Goal: Check status: Check status

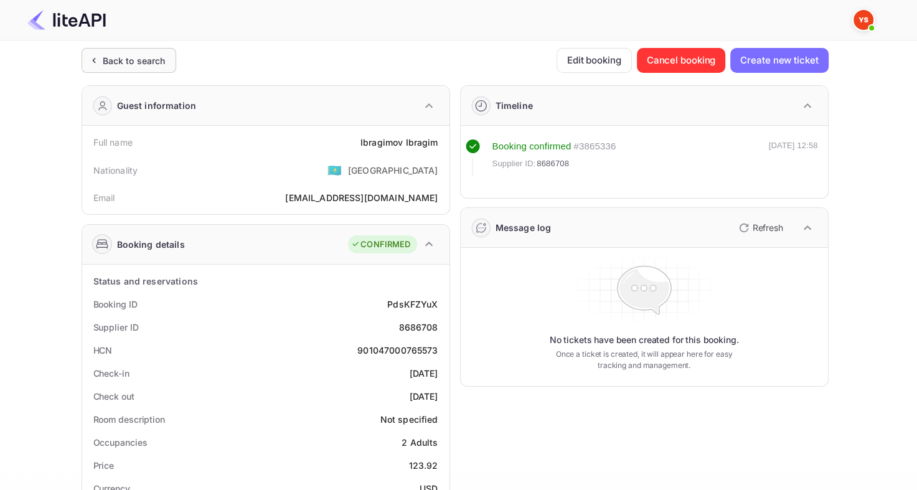
click at [122, 62] on div "Back to search" at bounding box center [134, 60] width 63 height 13
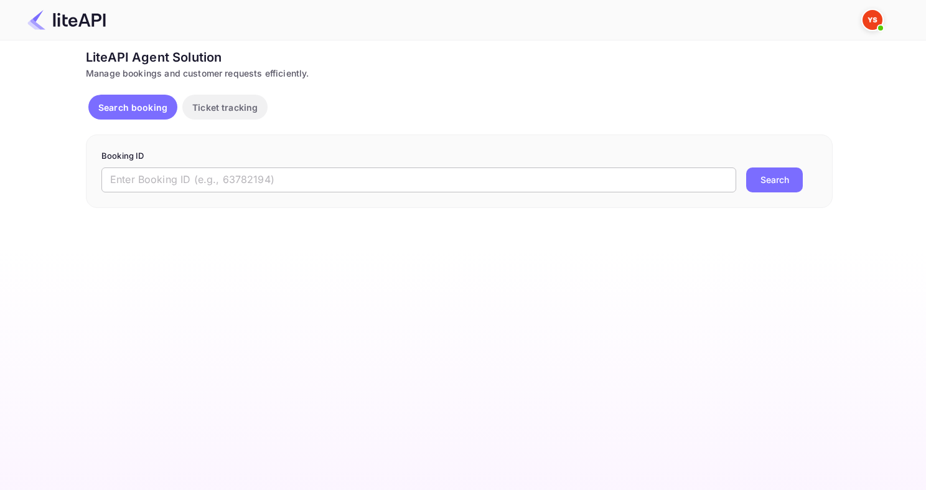
click at [244, 177] on input "text" at bounding box center [418, 179] width 635 height 25
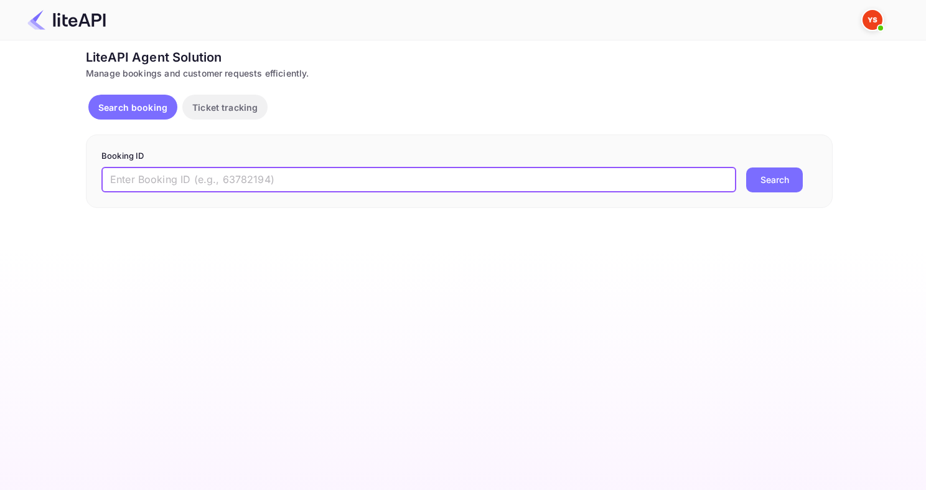
paste input "8754035"
type input "8754035"
click at [746, 167] on button "Search" at bounding box center [774, 179] width 57 height 25
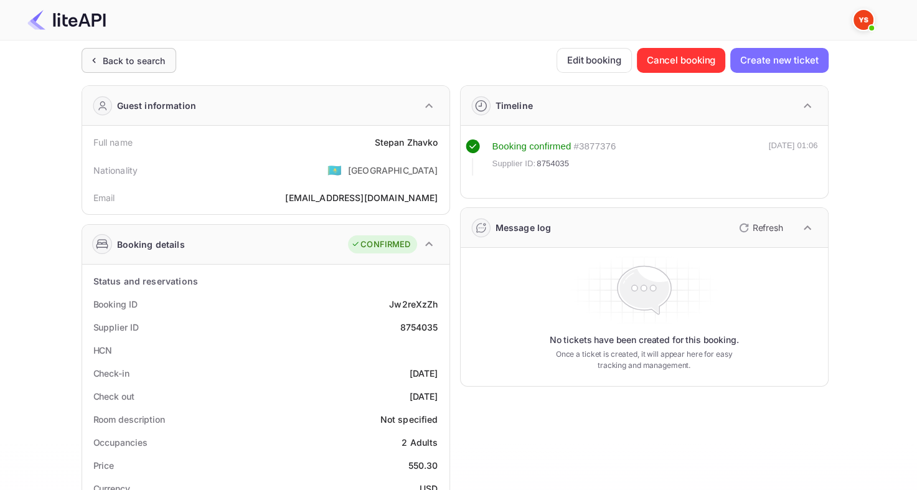
click at [151, 69] on div "Back to search" at bounding box center [129, 60] width 95 height 25
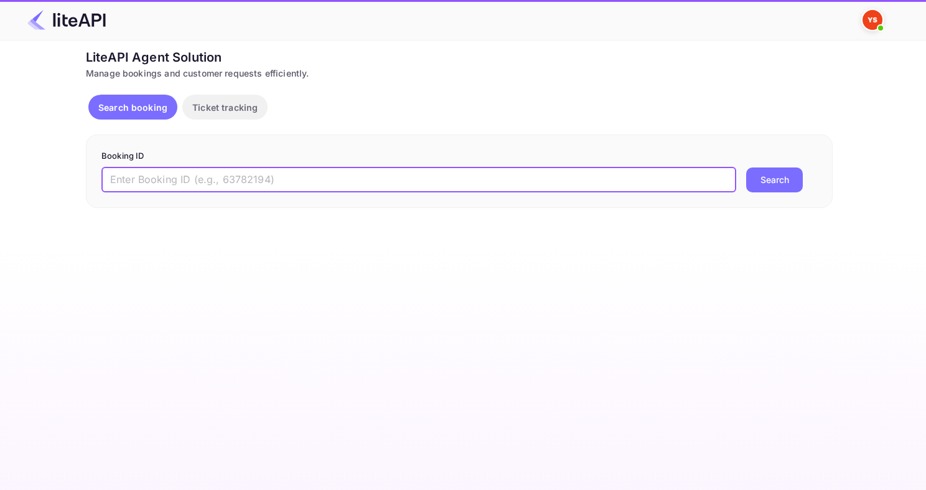
click at [249, 183] on input "text" at bounding box center [418, 179] width 635 height 25
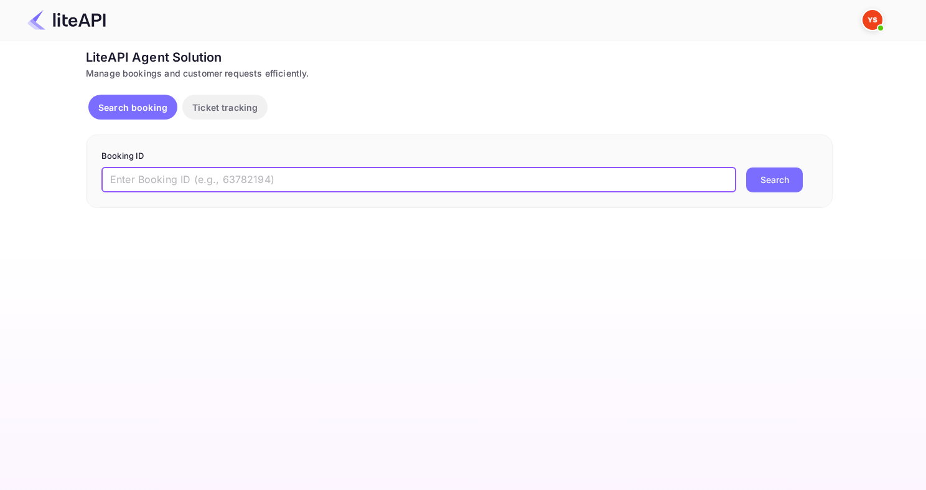
paste input "8686708"
type input "8686708"
click at [746, 167] on button "Search" at bounding box center [774, 179] width 57 height 25
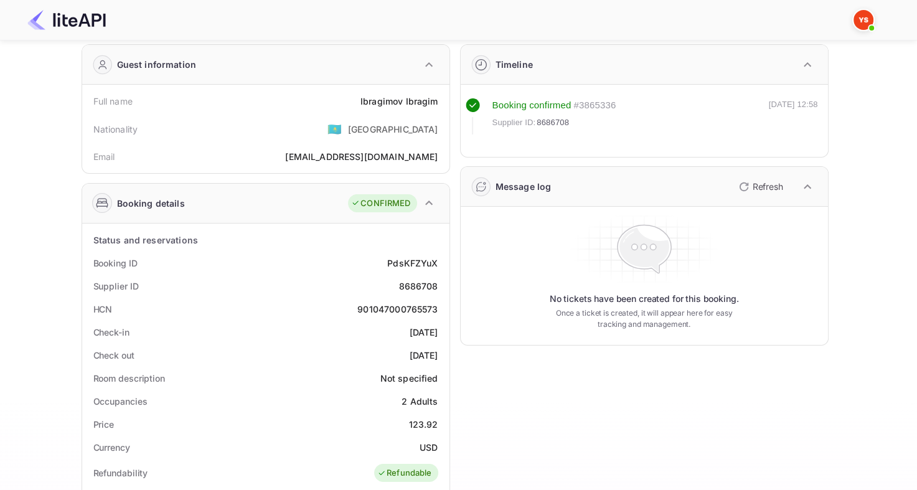
scroll to position [62, 0]
